Goal: Task Accomplishment & Management: Complete application form

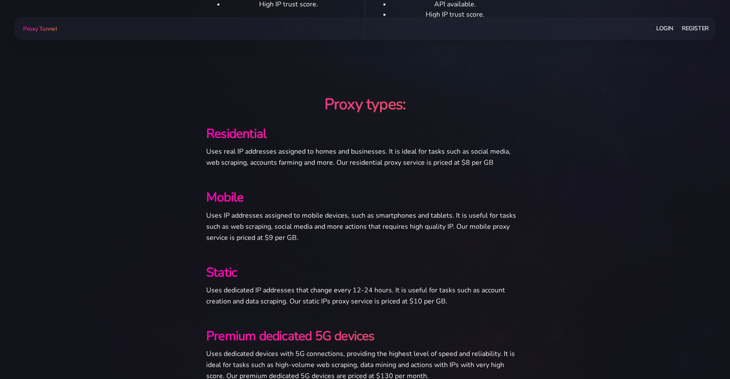
scroll to position [961, 0]
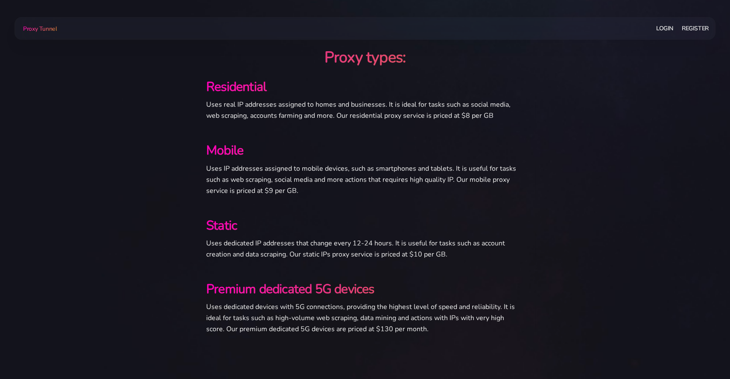
click at [695, 26] on link "Register" at bounding box center [695, 28] width 27 height 16
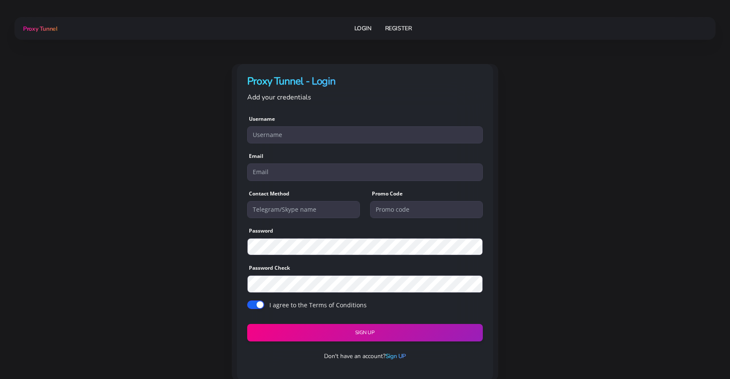
scroll to position [32, 0]
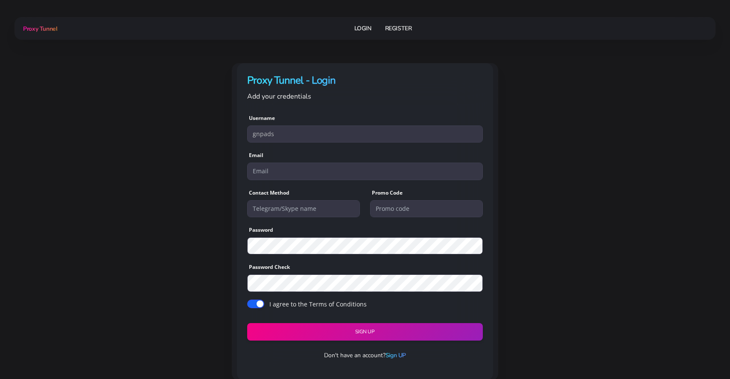
type input "gnpads"
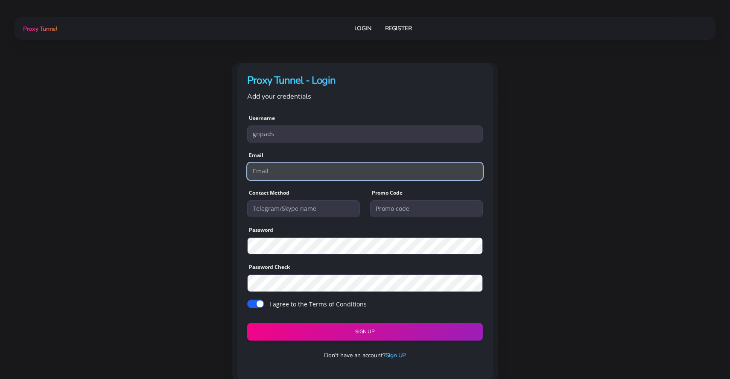
click at [262, 174] on input "email" at bounding box center [365, 171] width 236 height 17
type input "gnpadsltd@gmail.com"
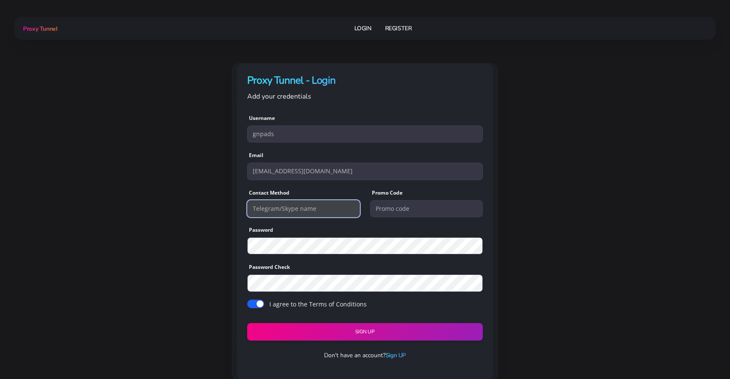
click at [282, 210] on input "text" at bounding box center [303, 208] width 113 height 17
type input "maiki8291"
click at [330, 332] on button "Sign UP" at bounding box center [365, 332] width 240 height 18
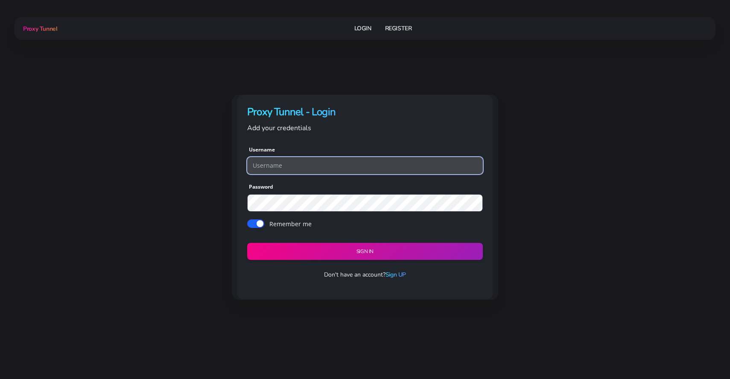
click at [358, 168] on input "text" at bounding box center [365, 165] width 236 height 17
type input "gnpads"
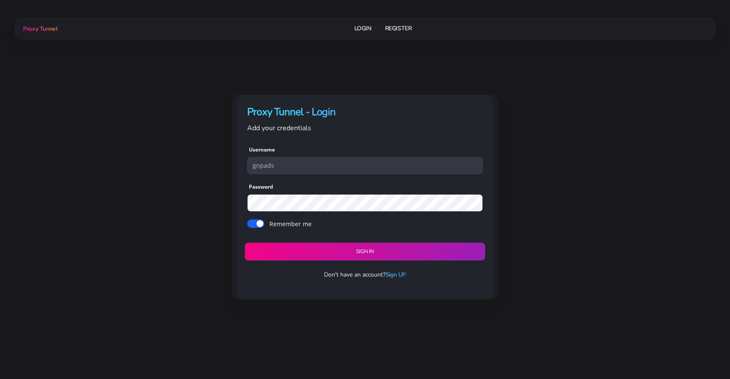
click at [364, 247] on button "Sign in" at bounding box center [365, 251] width 240 height 18
